Goal: Information Seeking & Learning: Learn about a topic

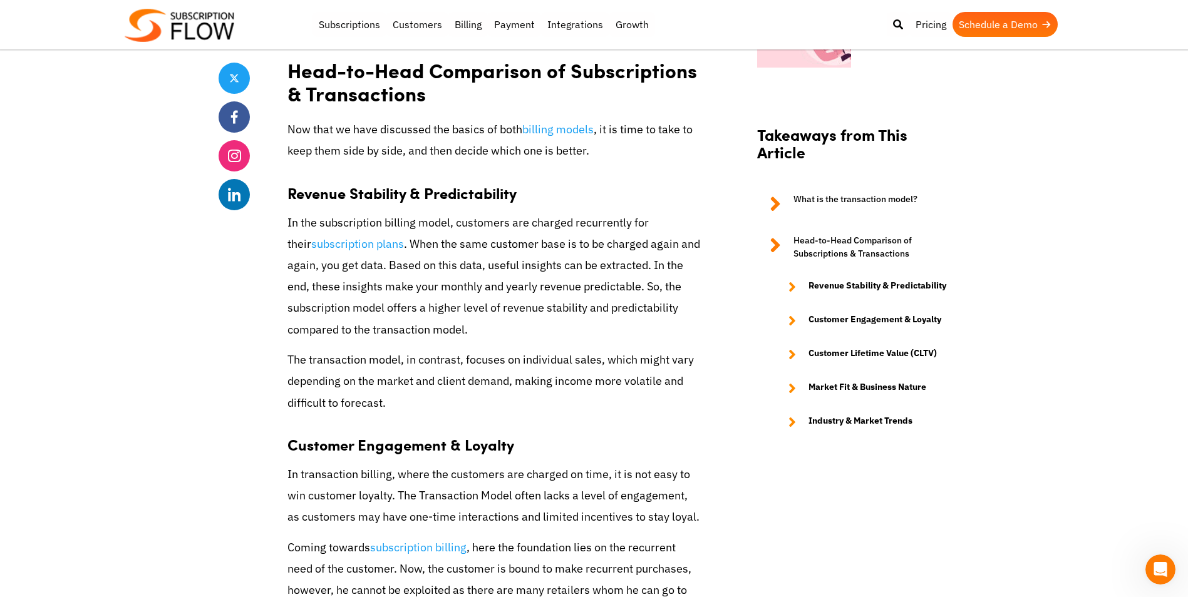
scroll to position [1190, 0]
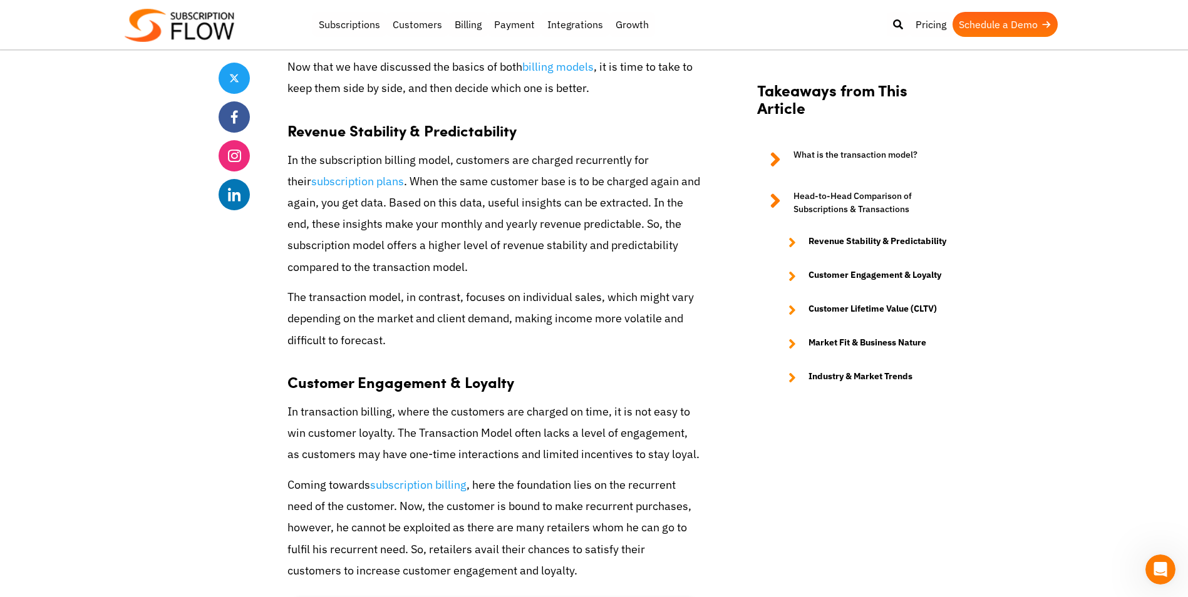
click at [501, 325] on p "The transaction model, in contrast, focuses on individual sales, which might va…" at bounding box center [493, 319] width 413 height 64
click at [393, 347] on p "The transaction model, in contrast, focuses on individual sales, which might va…" at bounding box center [493, 319] width 413 height 64
click at [373, 351] on p "The transaction model, in contrast, focuses on individual sales, which might va…" at bounding box center [493, 319] width 413 height 64
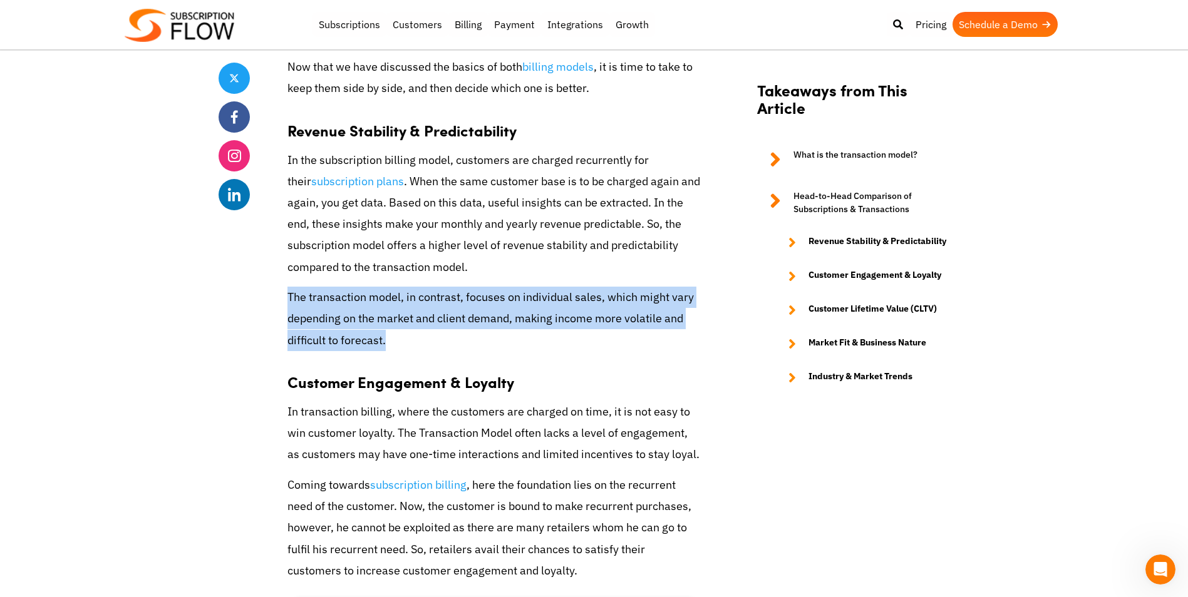
drag, startPoint x: 383, startPoint y: 351, endPoint x: 276, endPoint y: 316, distance: 112.3
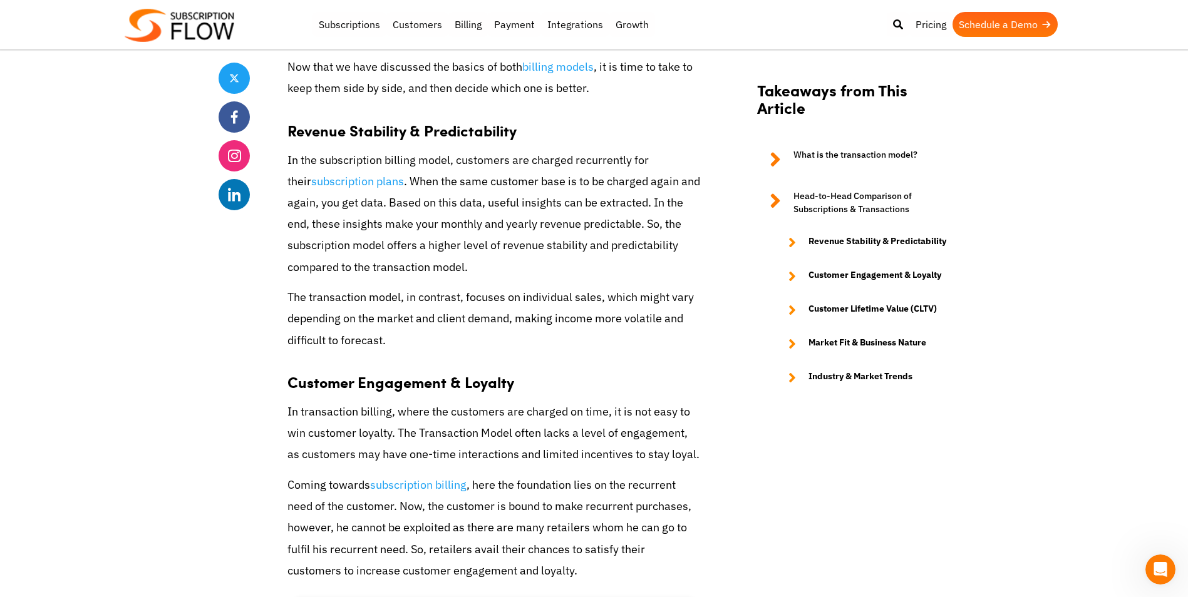
click at [475, 278] on p "In the subscription billing model, customers are charged recurrently for their …" at bounding box center [493, 214] width 413 height 128
drag, startPoint x: 435, startPoint y: 294, endPoint x: 377, endPoint y: 312, distance: 61.0
click at [376, 308] on p "The transaction model, in contrast, focuses on individual sales, which might va…" at bounding box center [493, 319] width 413 height 64
click at [381, 351] on p "The transaction model, in contrast, focuses on individual sales, which might va…" at bounding box center [493, 319] width 413 height 64
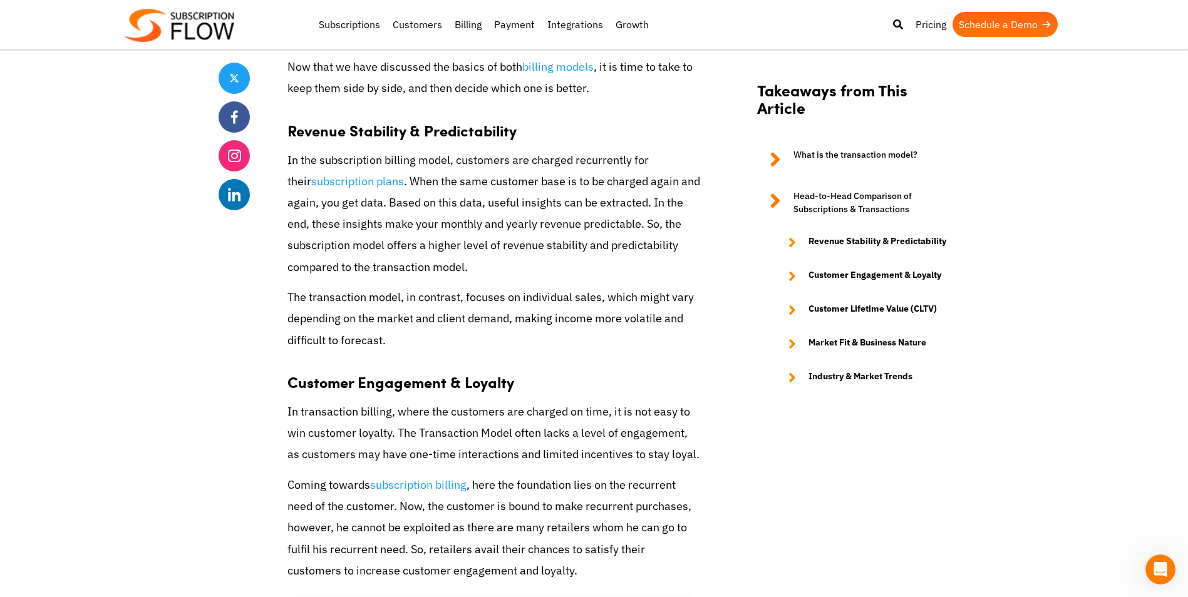
click at [463, 278] on p "In the subscription billing model, customers are charged recurrently for their …" at bounding box center [493, 214] width 413 height 128
